Goal: Find contact information: Find contact information

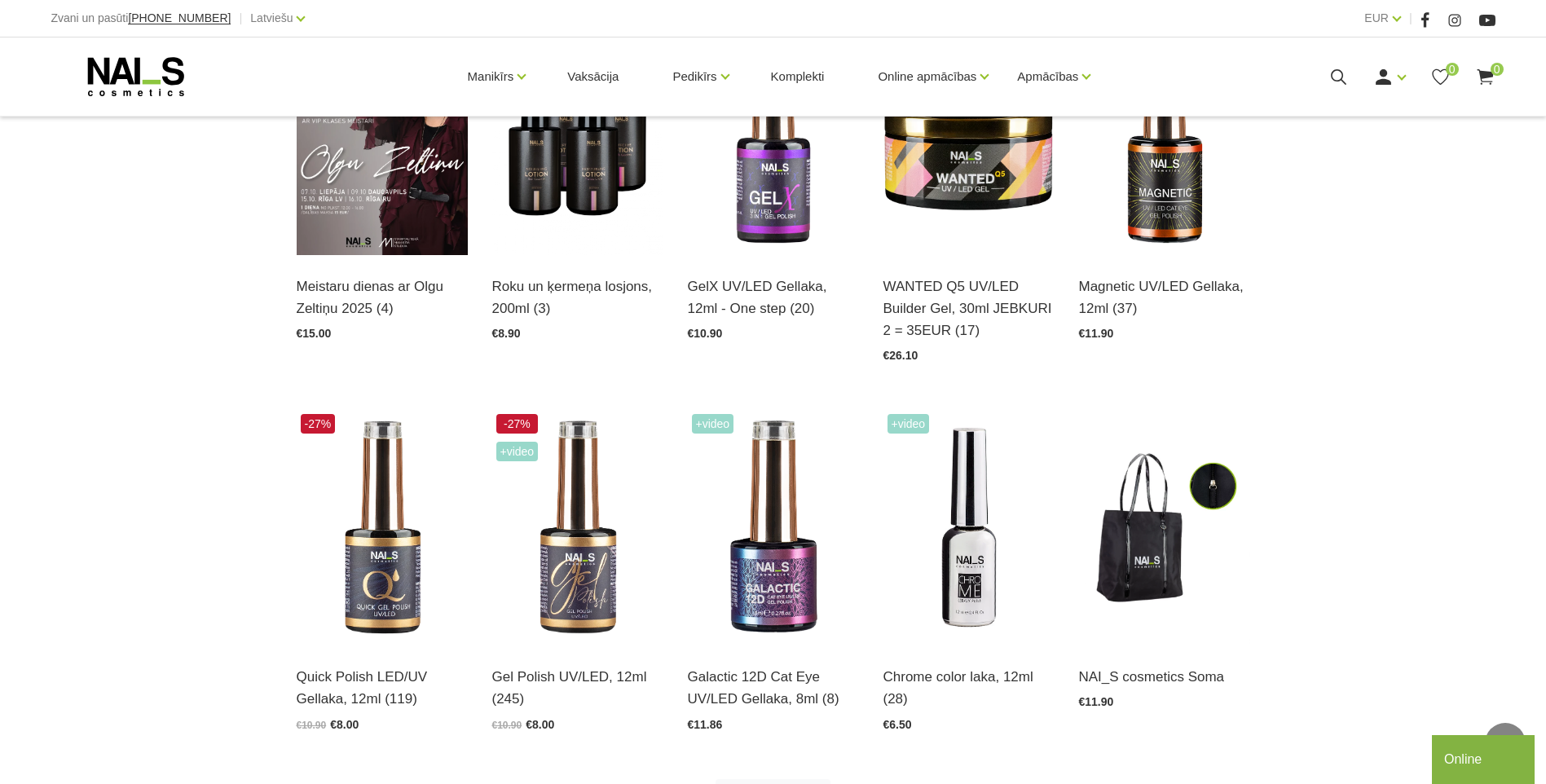
scroll to position [1115, 0]
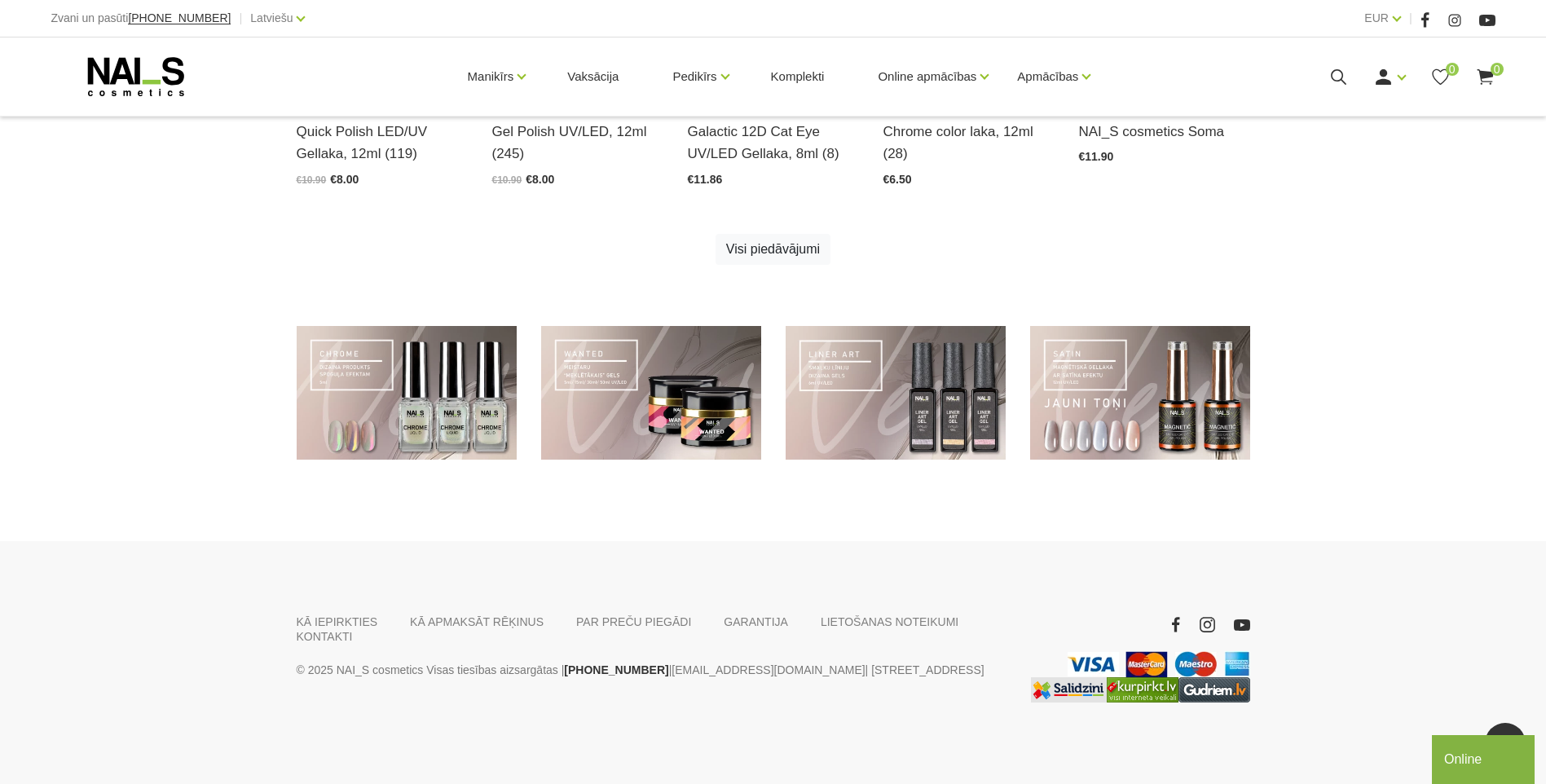
click at [951, 611] on div "KĀ IEPIRKTIES KĀ APMAKSĀT RĒĶINUS PAR PREČU PIEGĀDI GARANTIJA LIETOŠANAS NOTEIK…" at bounding box center [773, 663] width 1546 height 243
click at [353, 629] on link "KONTAKTI" at bounding box center [325, 636] width 57 height 15
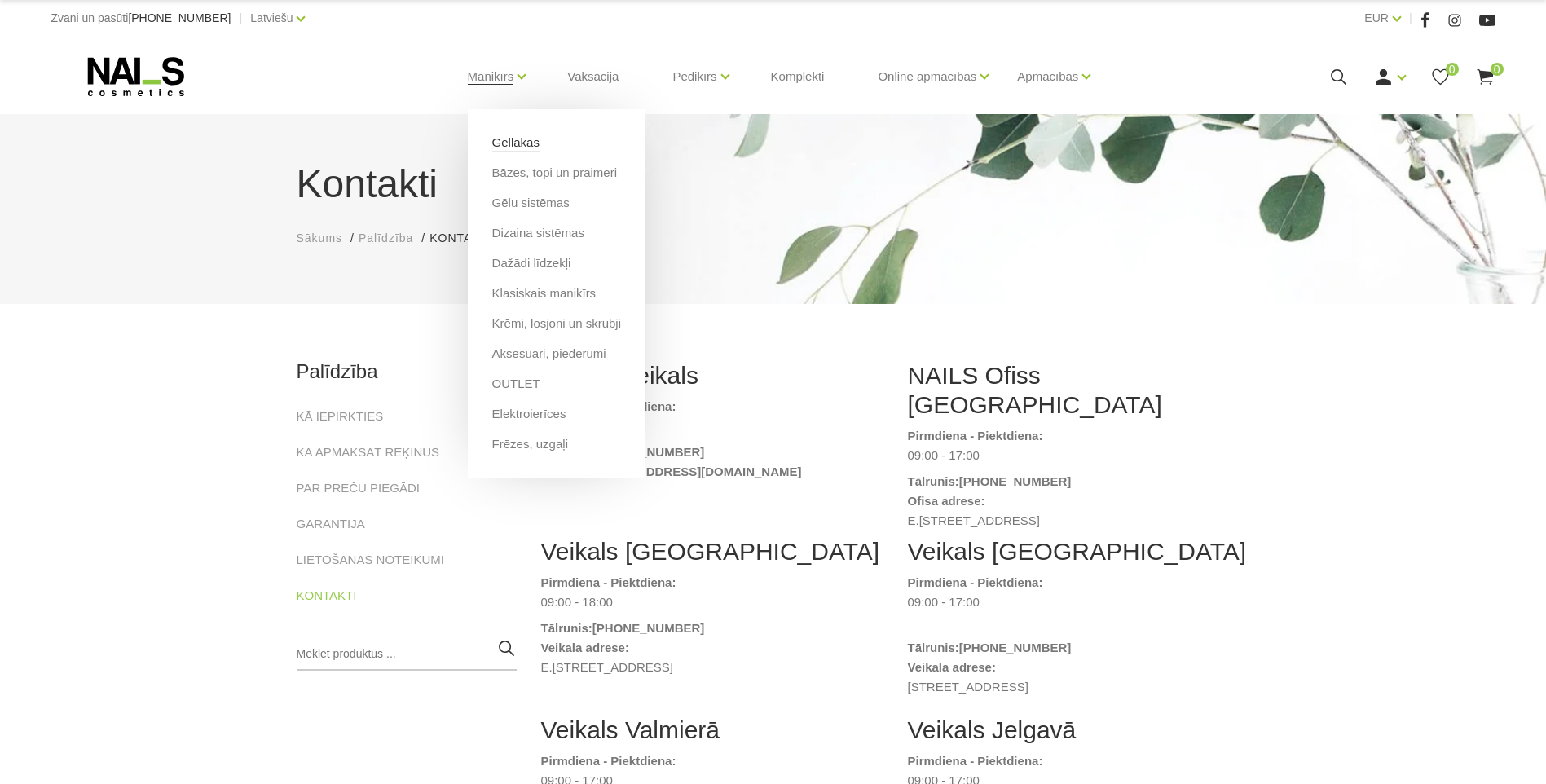
click at [519, 149] on link "Gēllakas" at bounding box center [516, 143] width 48 height 18
